Goal: Task Accomplishment & Management: Manage account settings

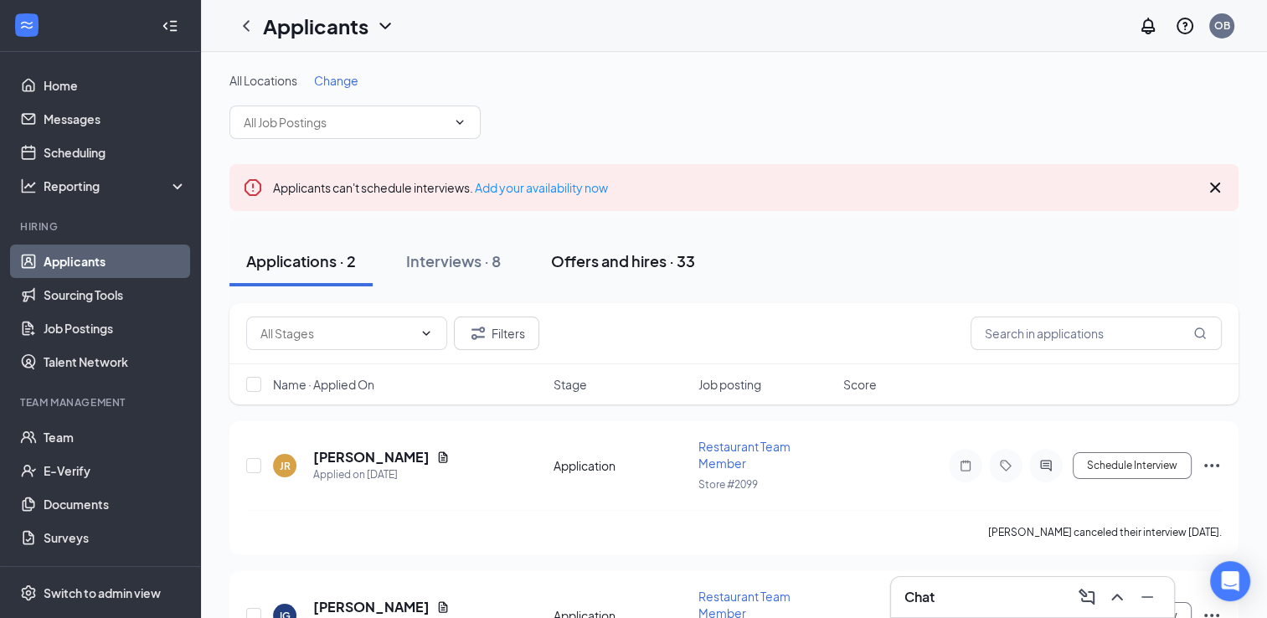
click at [622, 268] on div "Offers and hires · 33" at bounding box center [623, 260] width 144 height 21
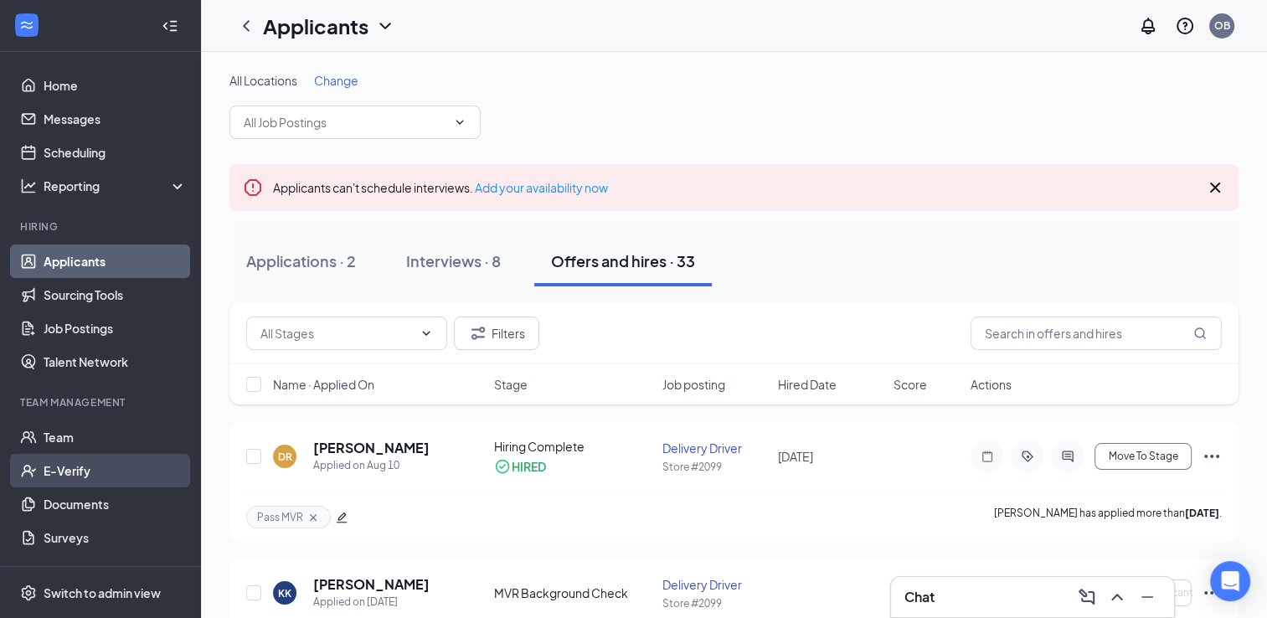
click at [136, 471] on link "E-Verify" at bounding box center [115, 470] width 143 height 33
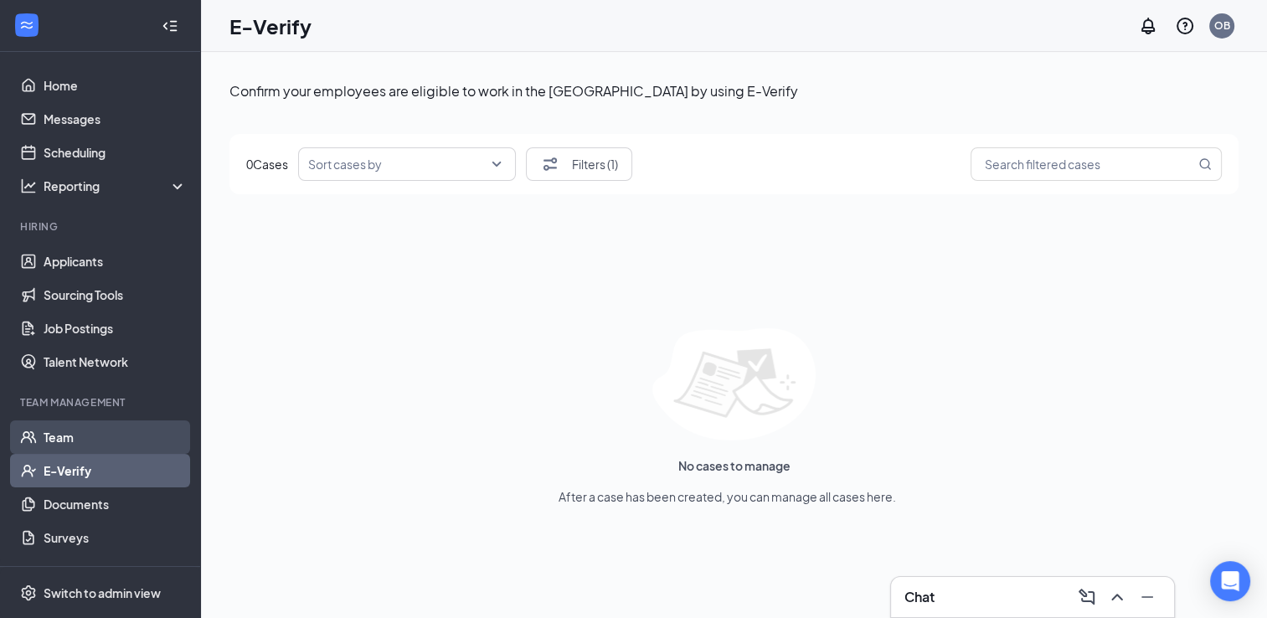
click at [130, 427] on link "Team" at bounding box center [115, 436] width 143 height 33
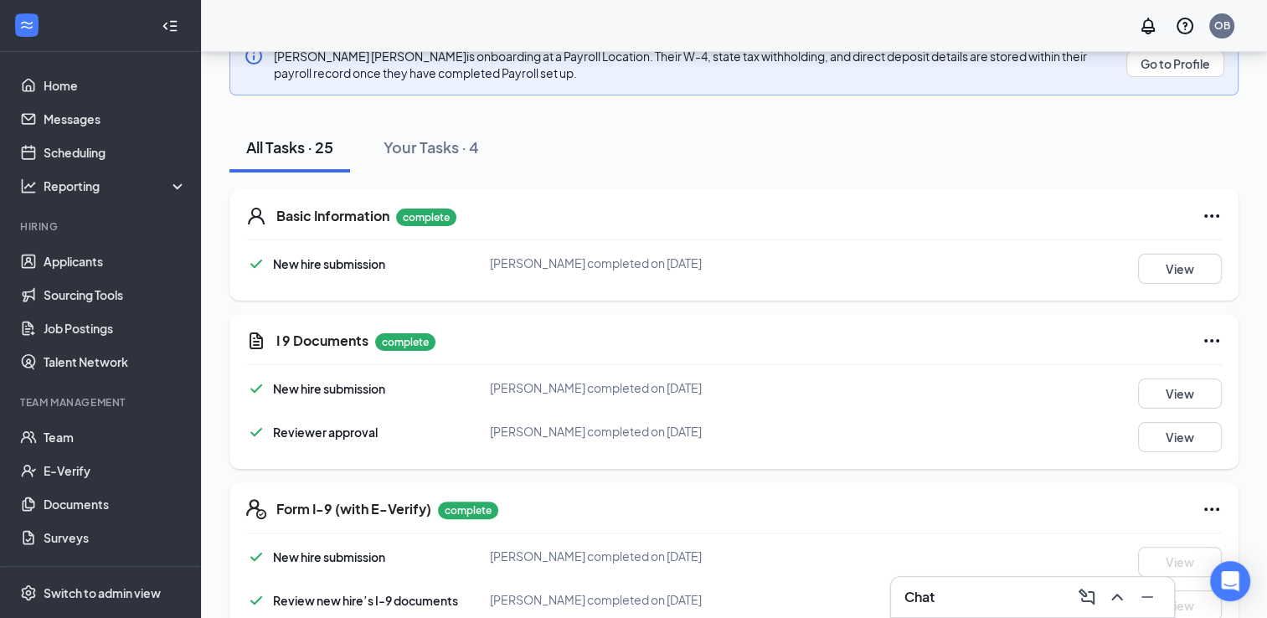
scroll to position [322, 0]
click at [1174, 263] on button "View" at bounding box center [1180, 270] width 84 height 30
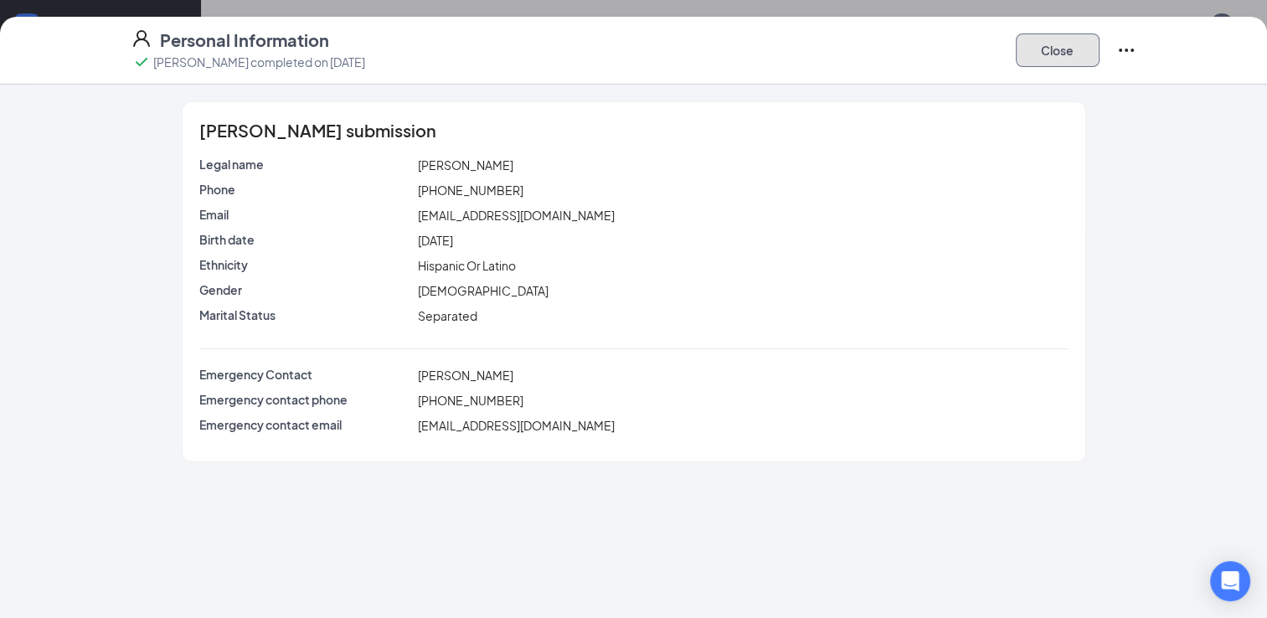
click at [1068, 55] on button "Close" at bounding box center [1058, 49] width 84 height 33
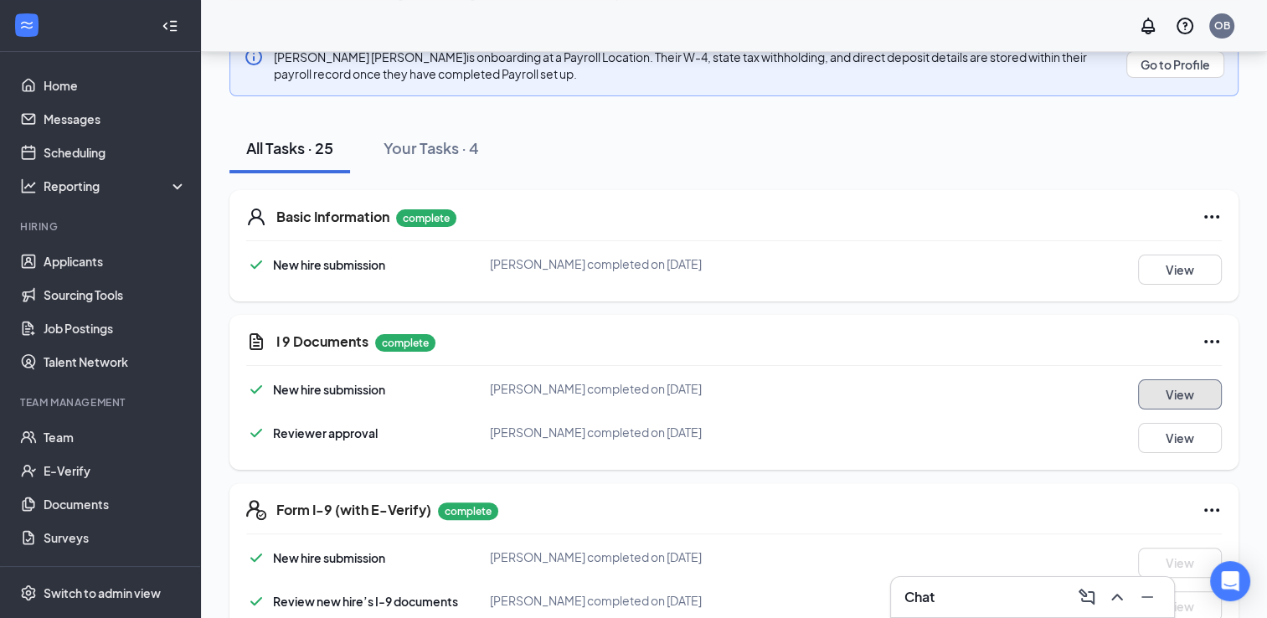
click at [1161, 397] on button "View" at bounding box center [1180, 394] width 84 height 30
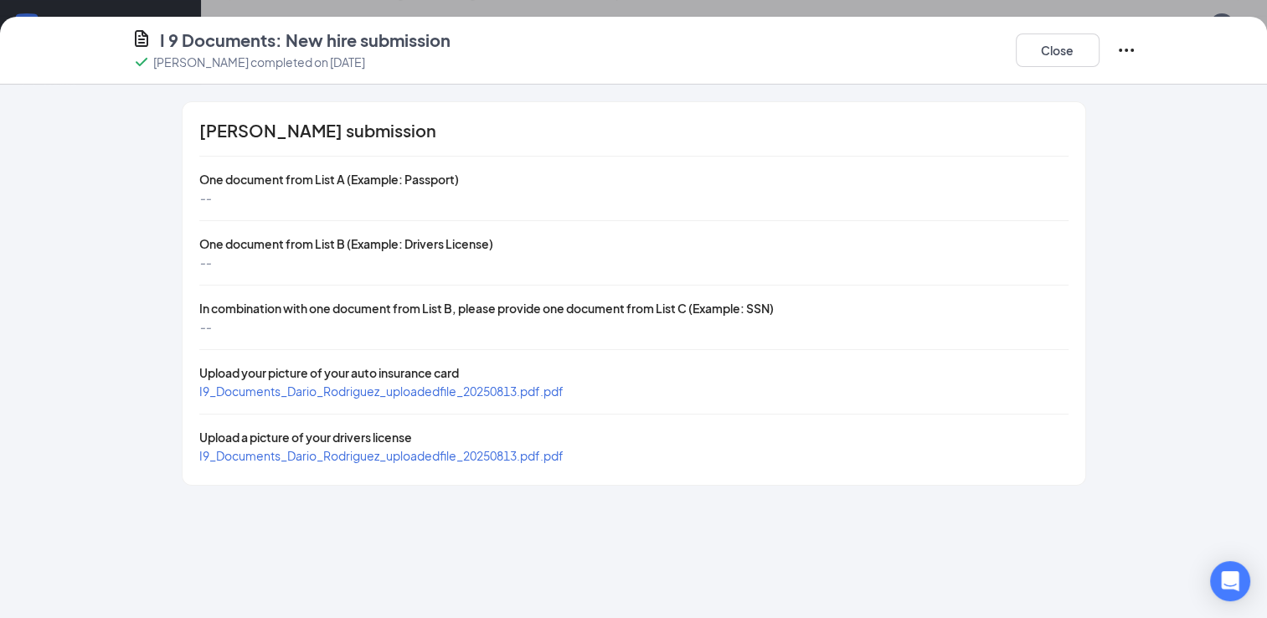
click at [430, 390] on span "I9_Documents_Dario_Rodriguez_uploadedfile_20250813.pdf.pdf" at bounding box center [381, 390] width 364 height 15
